Goal: Task Accomplishment & Management: Manage account settings

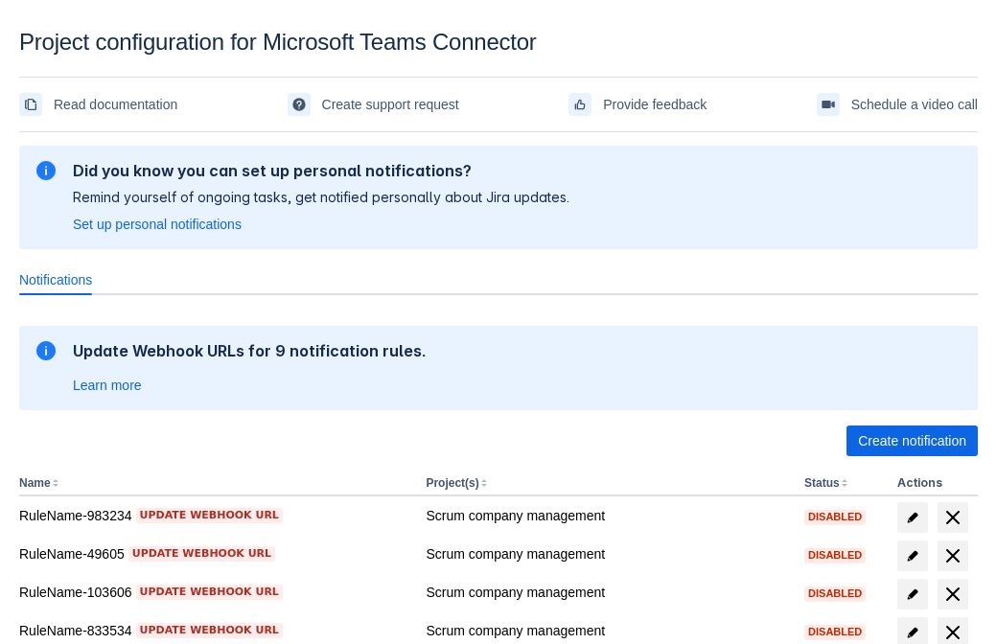
click at [912, 441] on span "Create notification" at bounding box center [912, 441] width 108 height 31
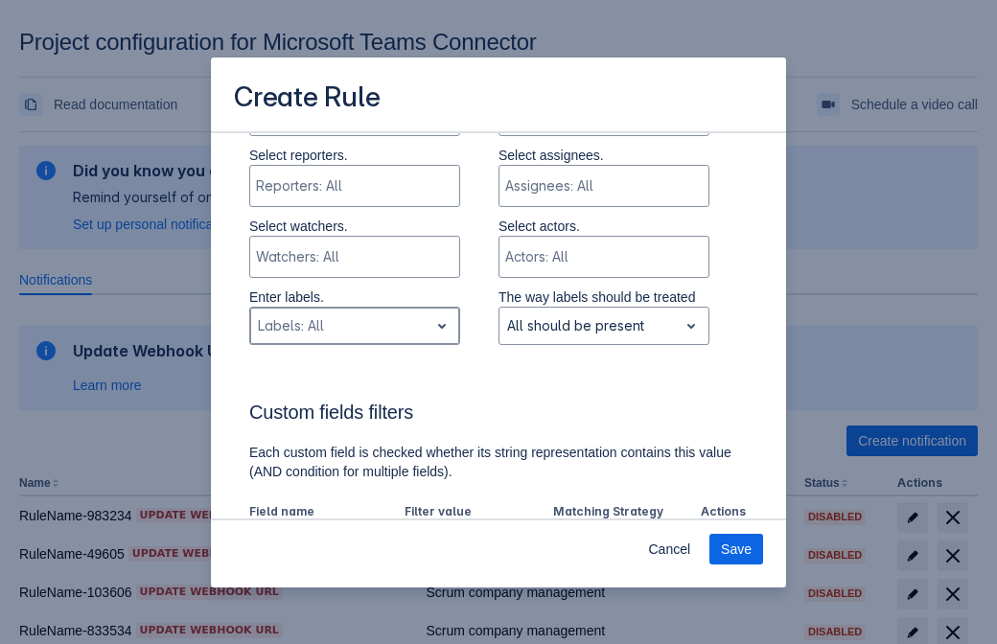
click at [354, 326] on div at bounding box center [339, 326] width 163 height 23
type input "451448_label"
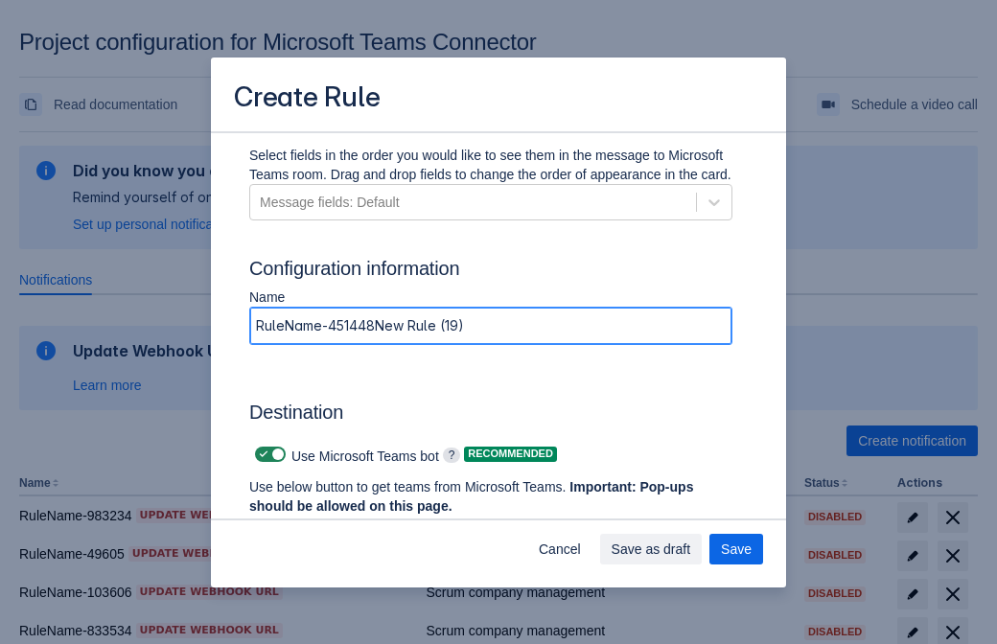
type input "RuleName-451448New Rule (19)"
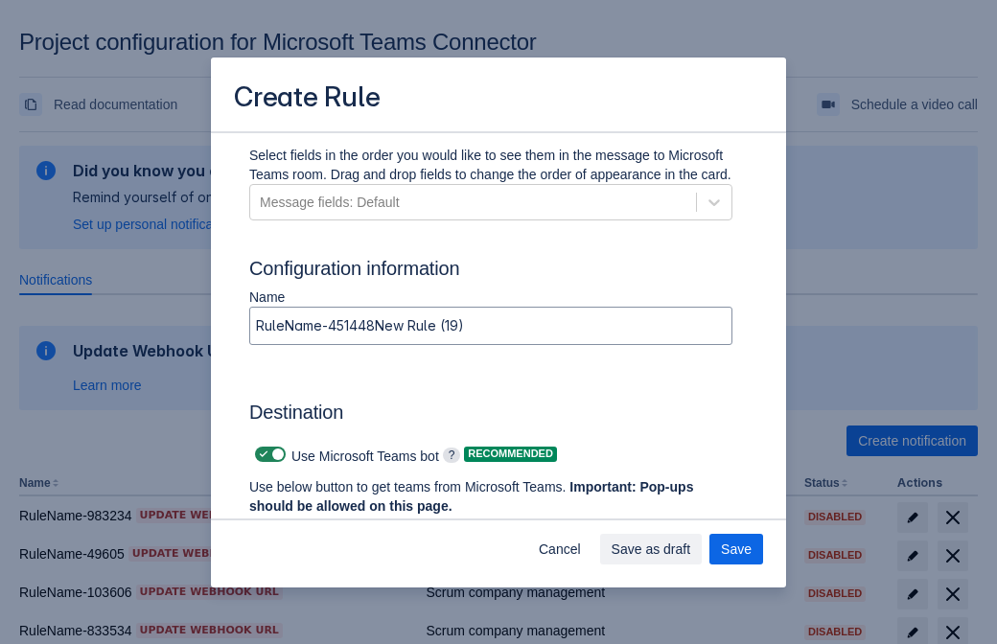
click at [261, 455] on span at bounding box center [263, 454] width 15 height 15
click at [261, 455] on input "checkbox" at bounding box center [261, 455] width 12 height 12
checkbox input "false"
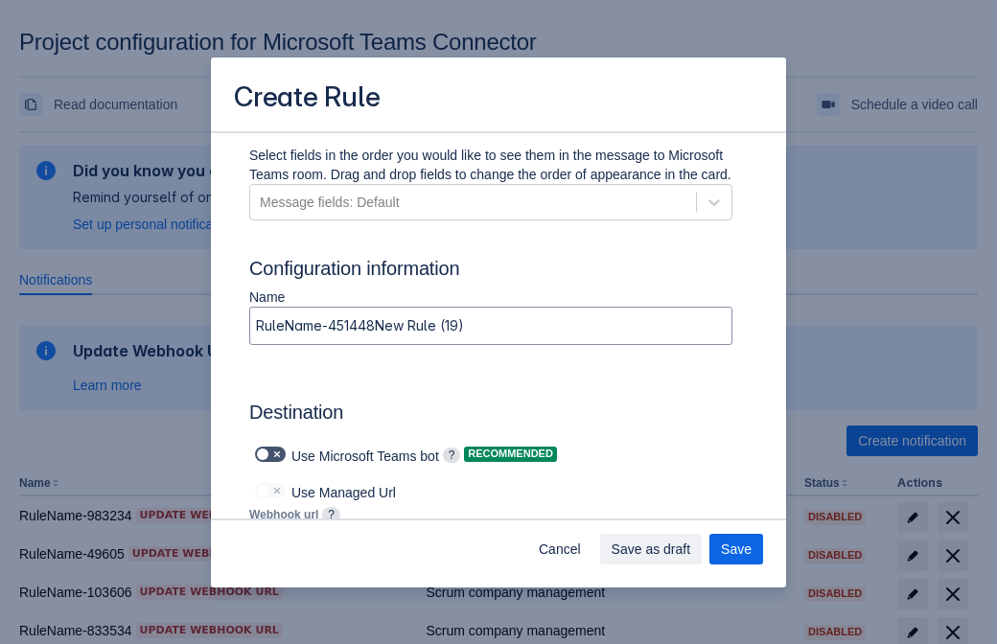
type input "https://prod-103.westeurope.logic.azure.com:443/workflows/562279af401f414e8dae6…"
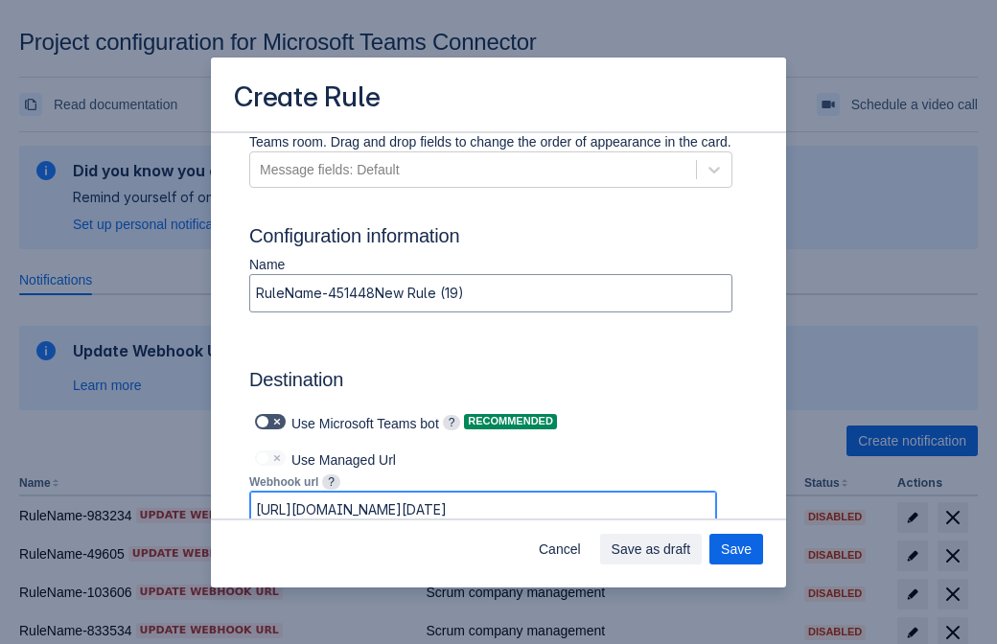
click at [691, 549] on span "Save as draft" at bounding box center [652, 549] width 80 height 31
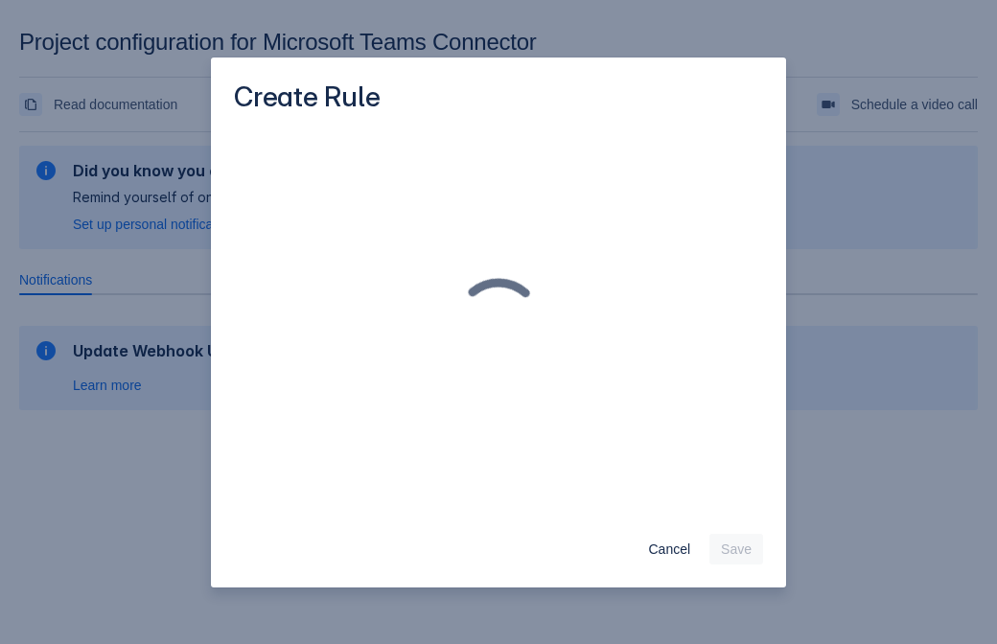
scroll to position [0, 0]
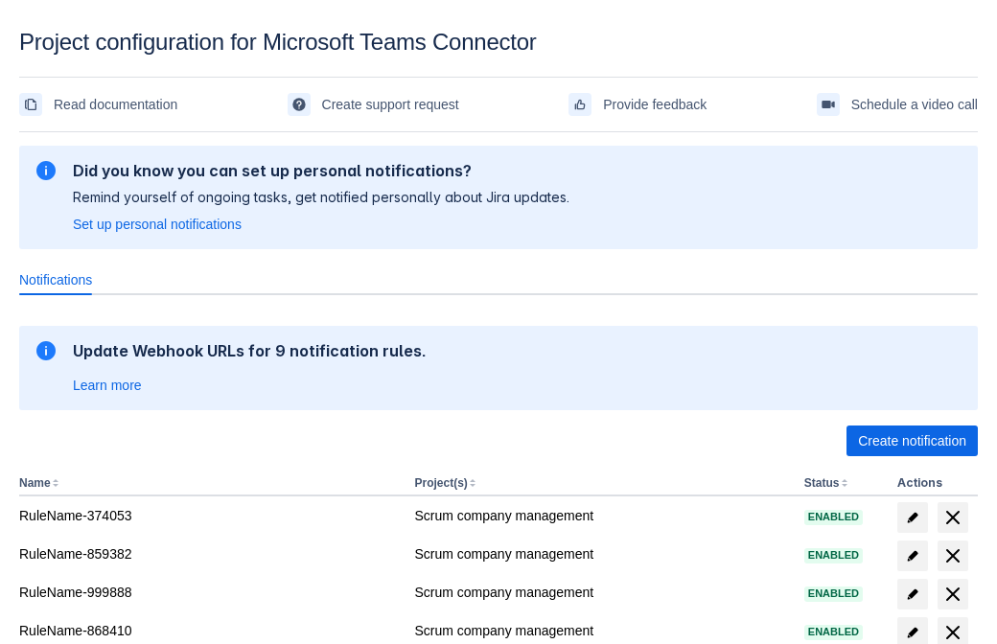
scroll to position [353, 0]
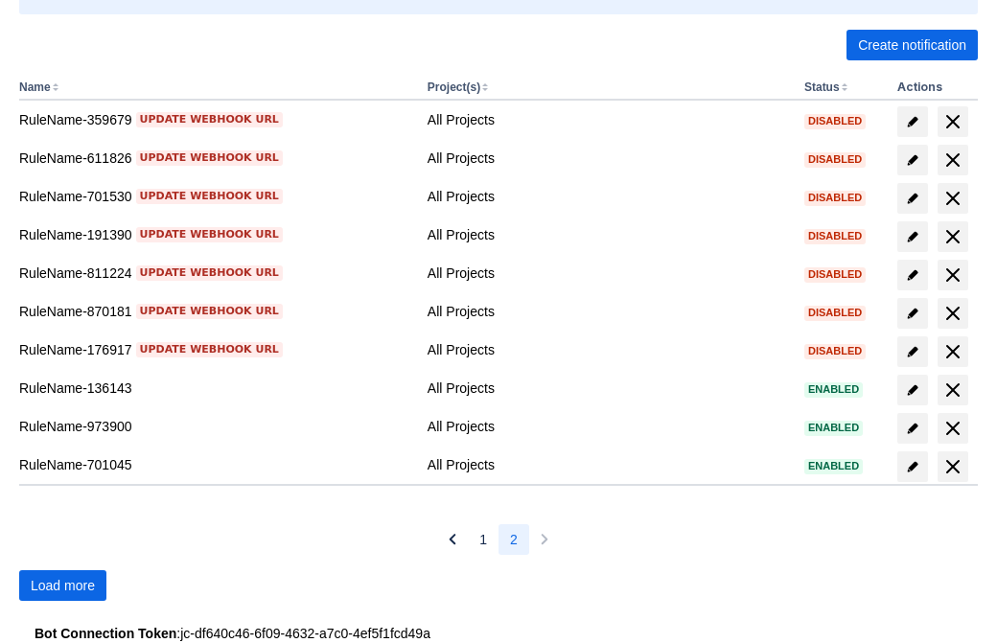
click at [62, 586] on span "Load more" at bounding box center [63, 586] width 64 height 31
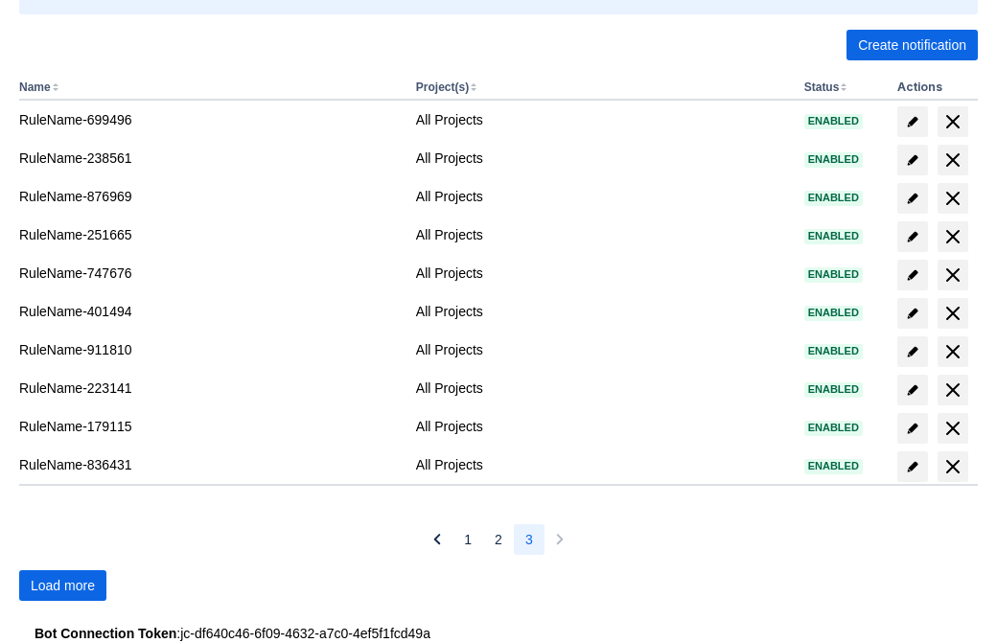
click at [62, 586] on span "Load more" at bounding box center [63, 586] width 64 height 31
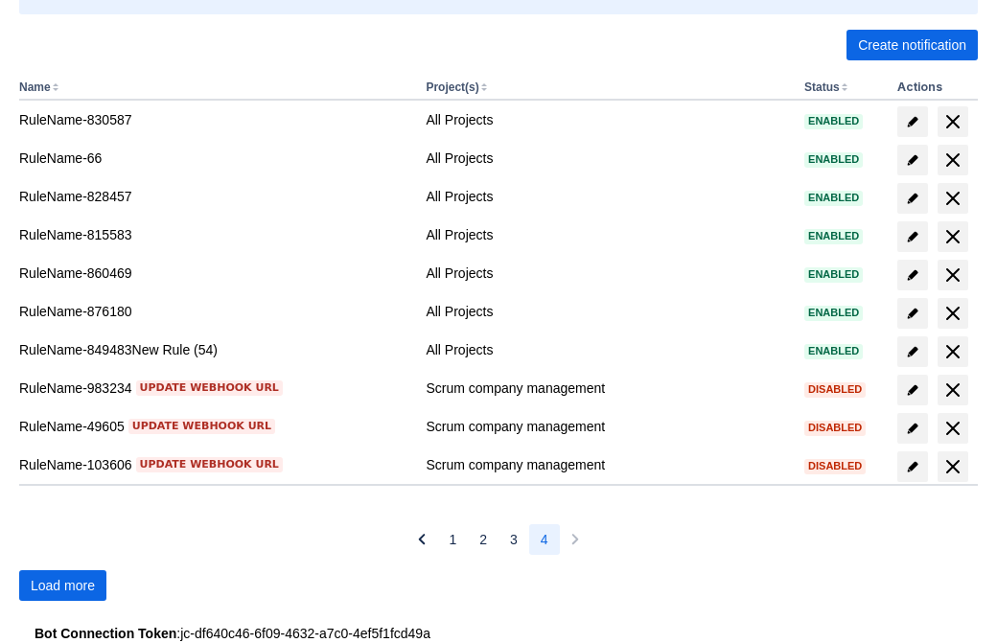
click at [62, 586] on span "Load more" at bounding box center [63, 586] width 64 height 31
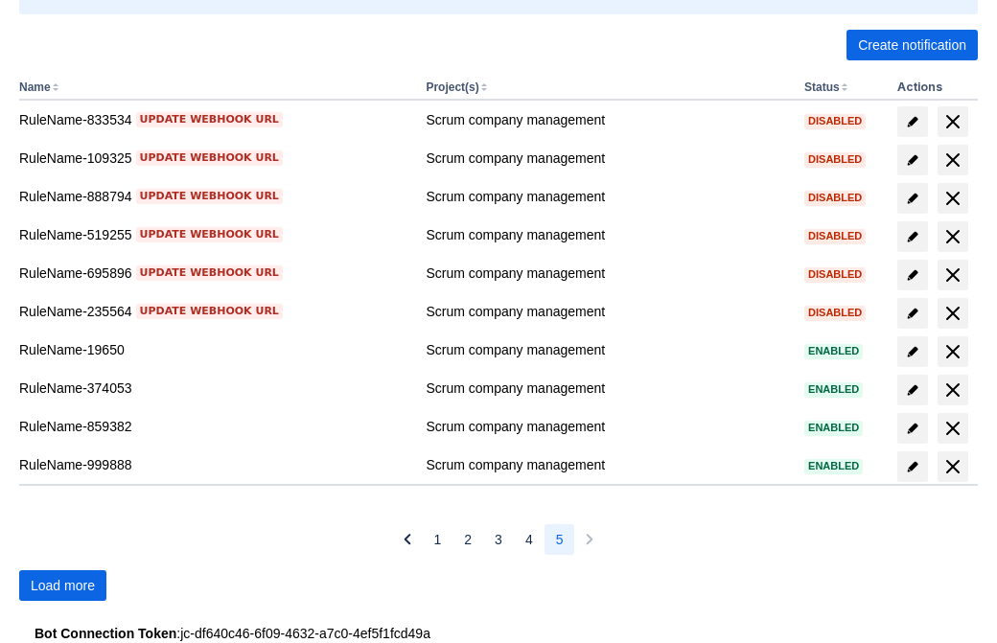
click at [62, 586] on span "Load more" at bounding box center [63, 586] width 64 height 31
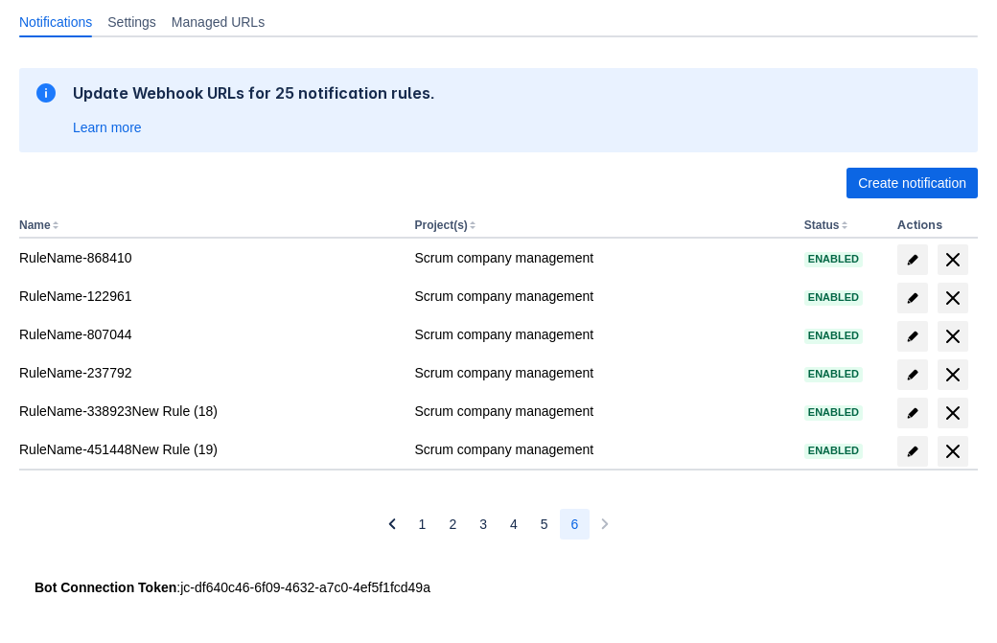
click at [952, 452] on span "delete" at bounding box center [953, 451] width 23 height 23
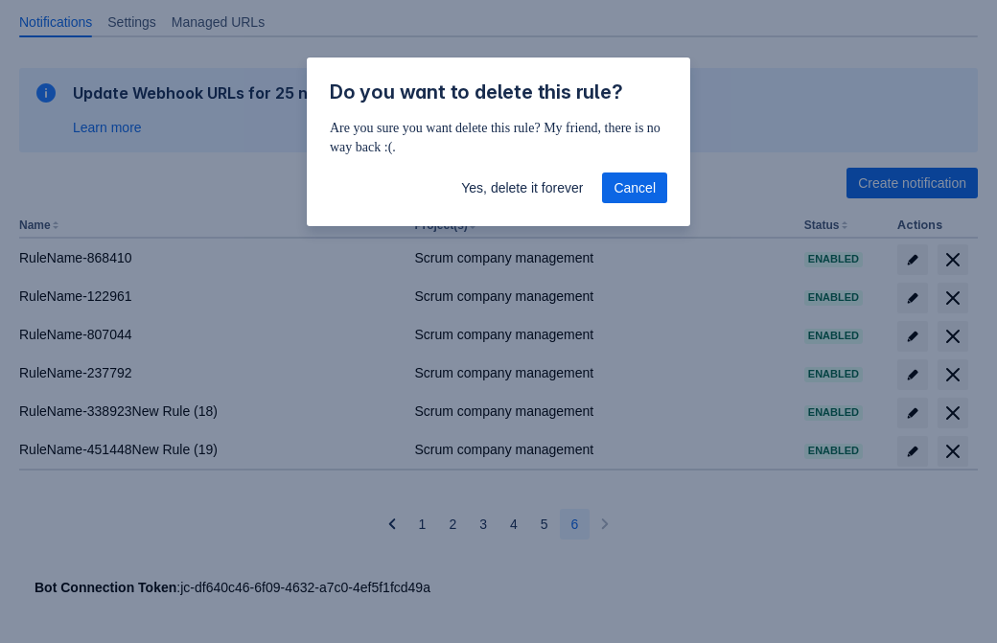
click at [522, 188] on span "Yes, delete it forever" at bounding box center [522, 188] width 122 height 31
